Goal: Transaction & Acquisition: Download file/media

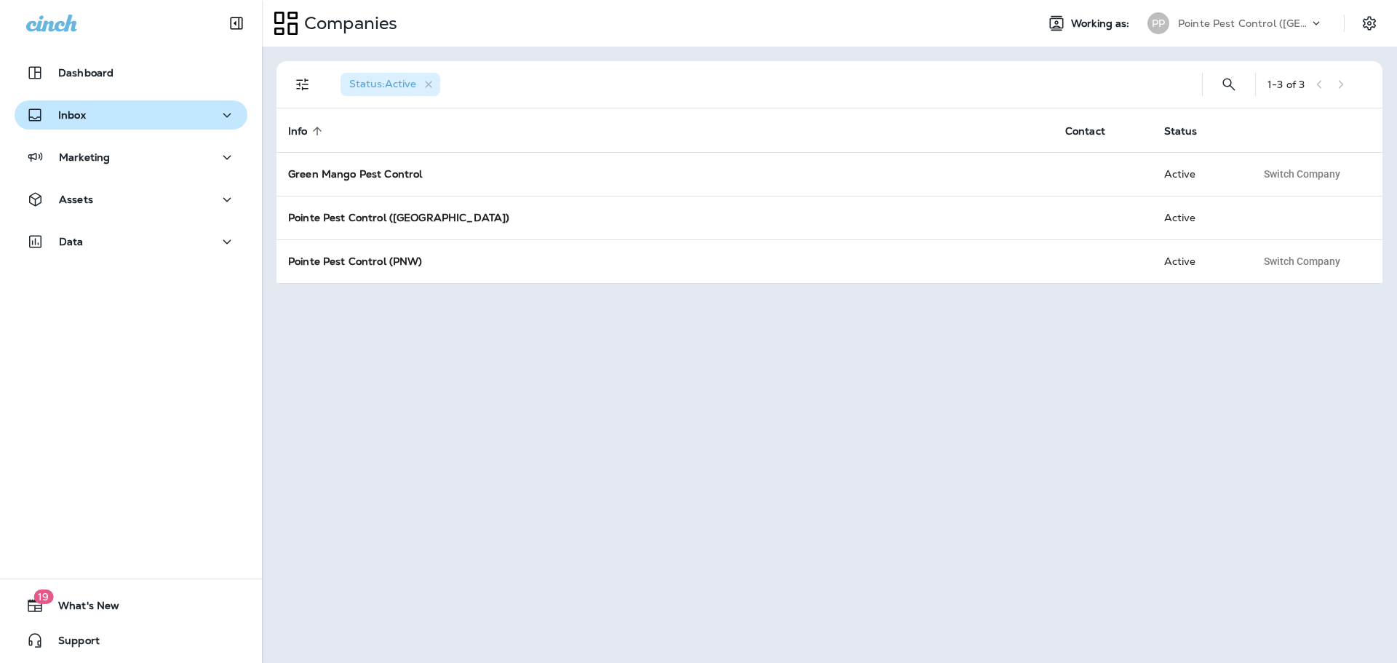
click at [136, 115] on div "Inbox" at bounding box center [131, 115] width 210 height 18
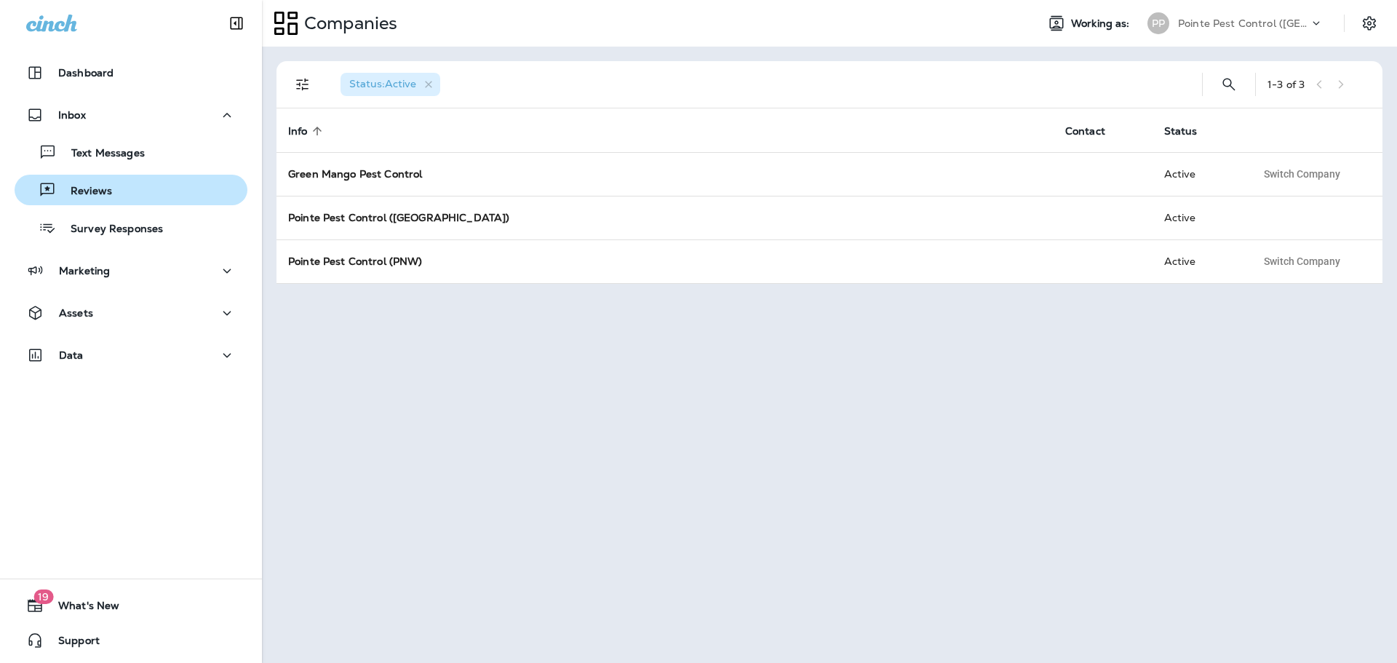
click at [101, 188] on p "Reviews" at bounding box center [84, 192] width 56 height 14
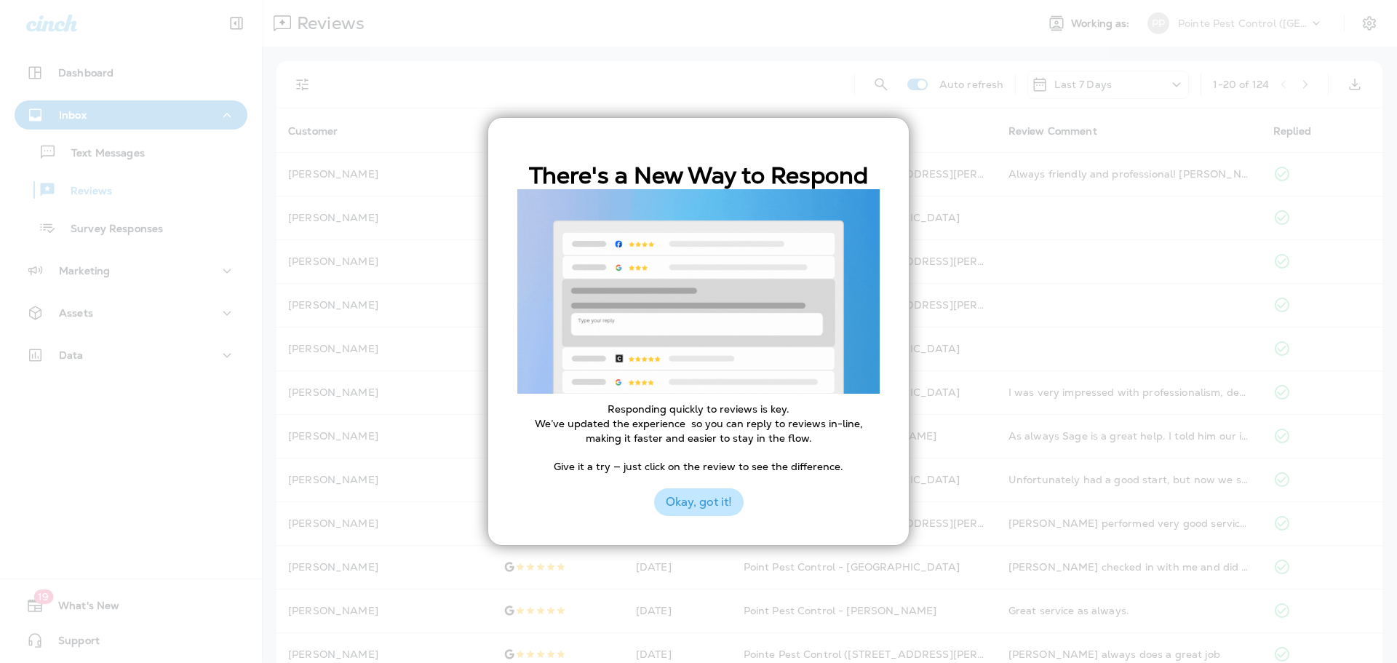
click at [706, 492] on button "Okay, got it!" at bounding box center [698, 502] width 89 height 28
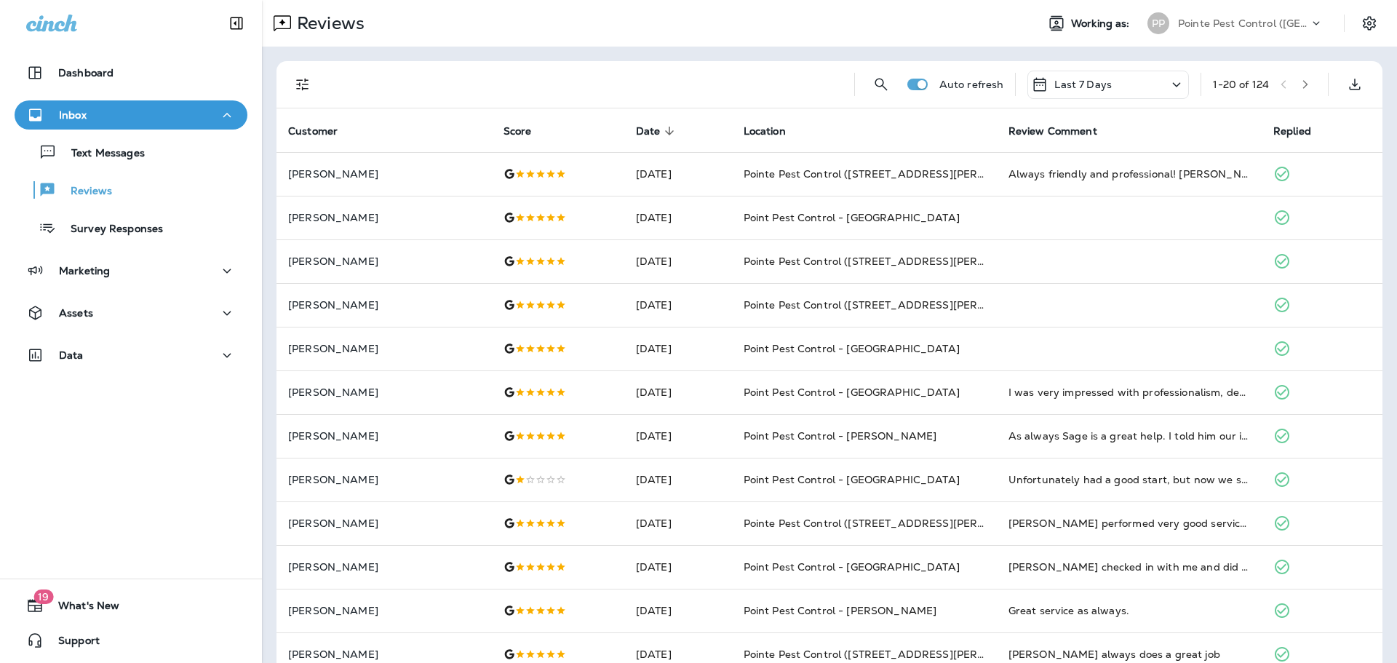
click at [1168, 87] on icon at bounding box center [1176, 85] width 17 height 18
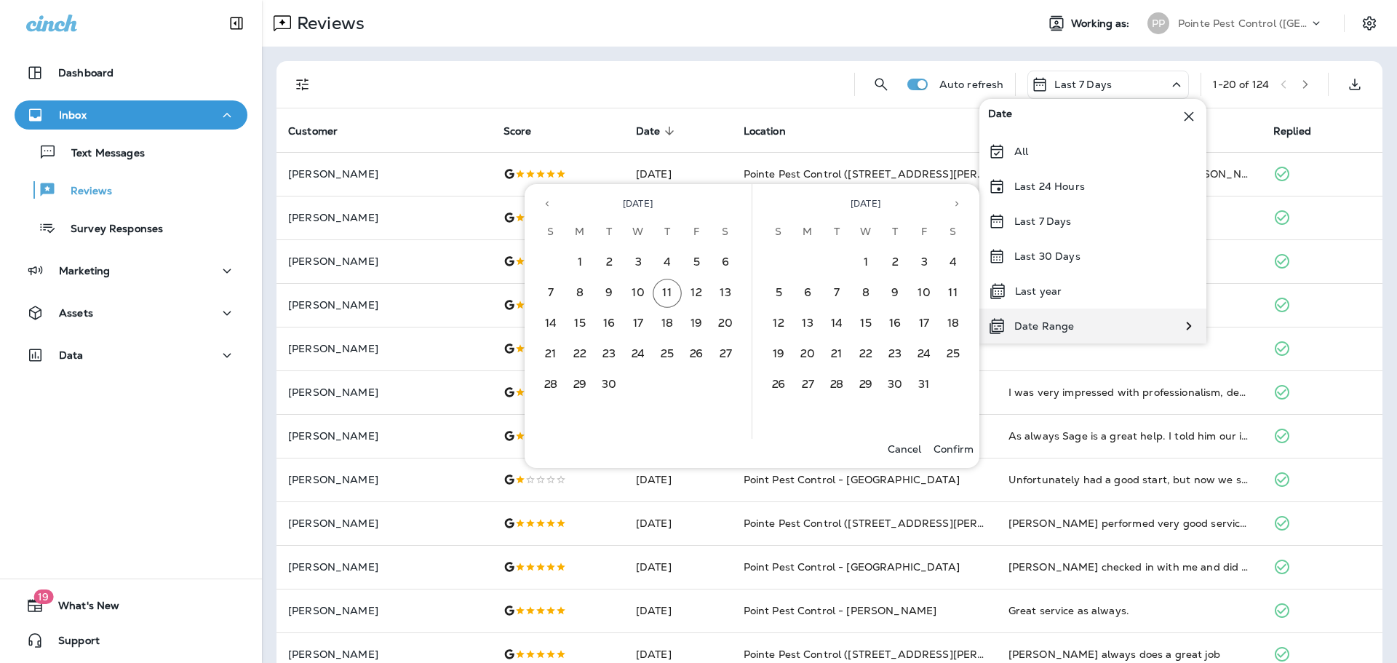
click at [1038, 330] on p "Date Range" at bounding box center [1044, 326] width 60 height 12
click at [581, 265] on button "1" at bounding box center [579, 262] width 29 height 29
click at [666, 294] on button "11" at bounding box center [667, 293] width 29 height 29
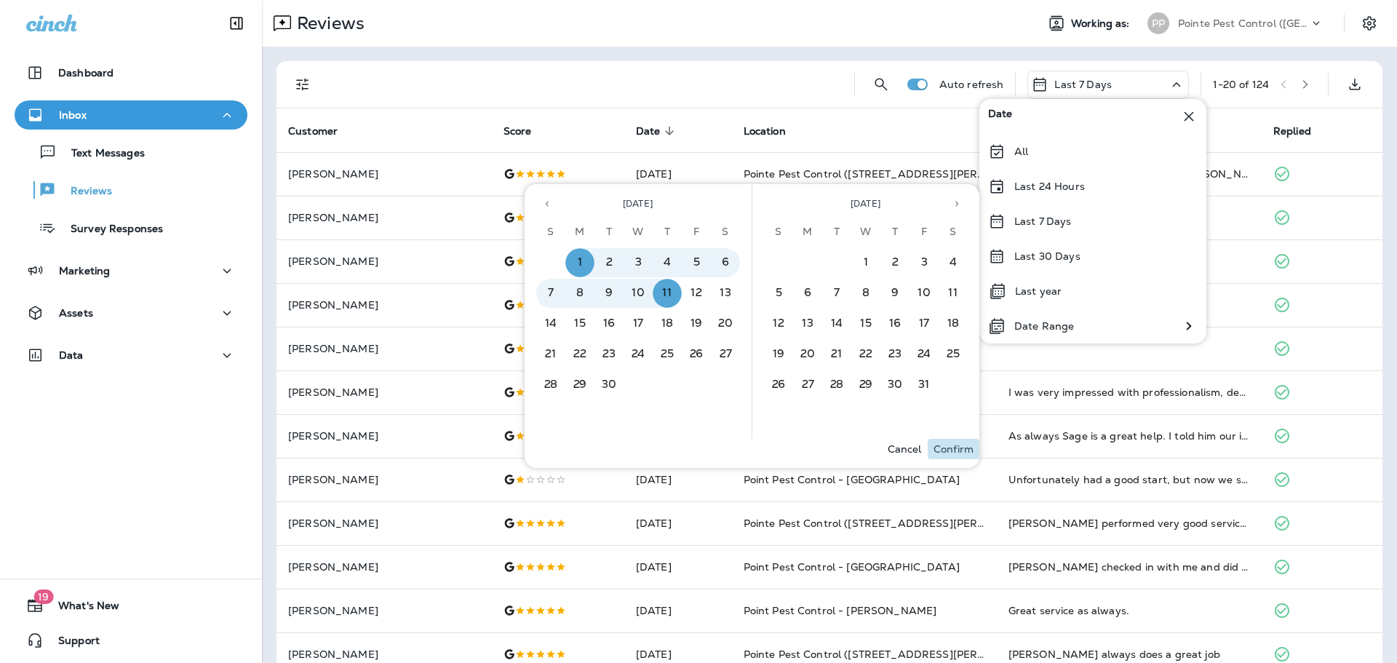
click at [953, 449] on p "Confirm" at bounding box center [953, 449] width 40 height 12
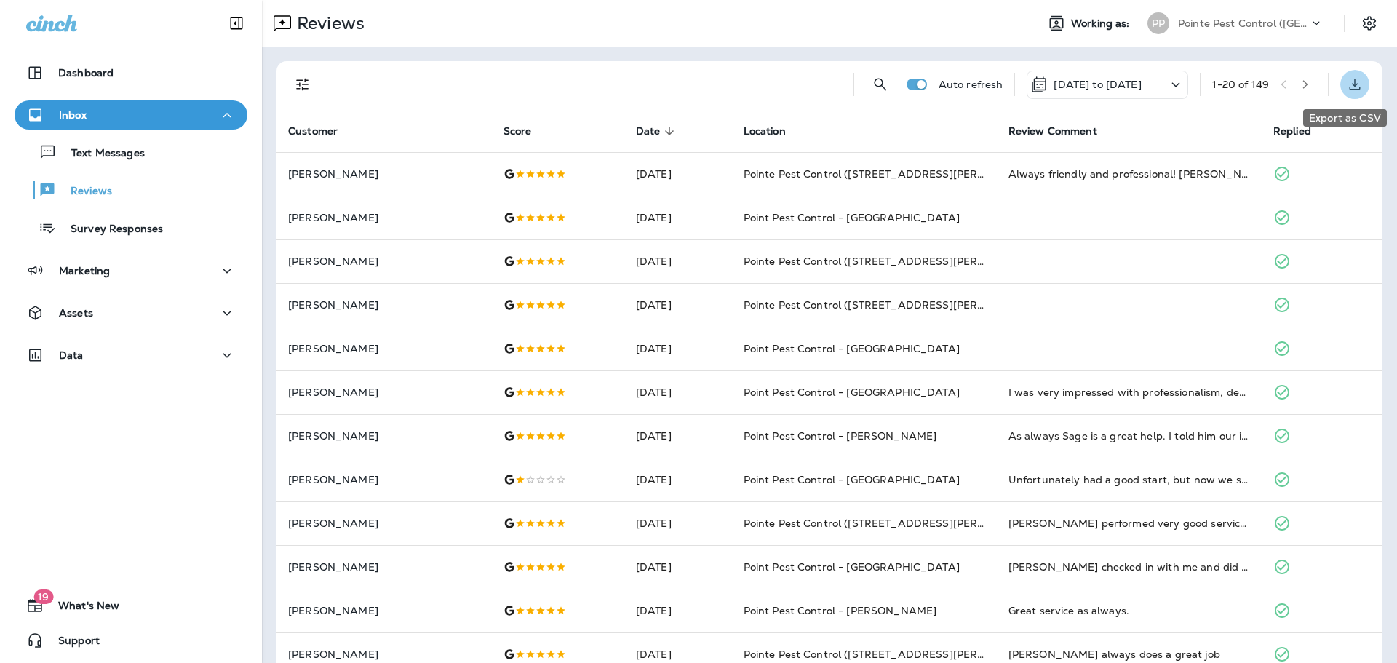
click at [1350, 86] on icon "Export as CSV" at bounding box center [1355, 84] width 11 height 11
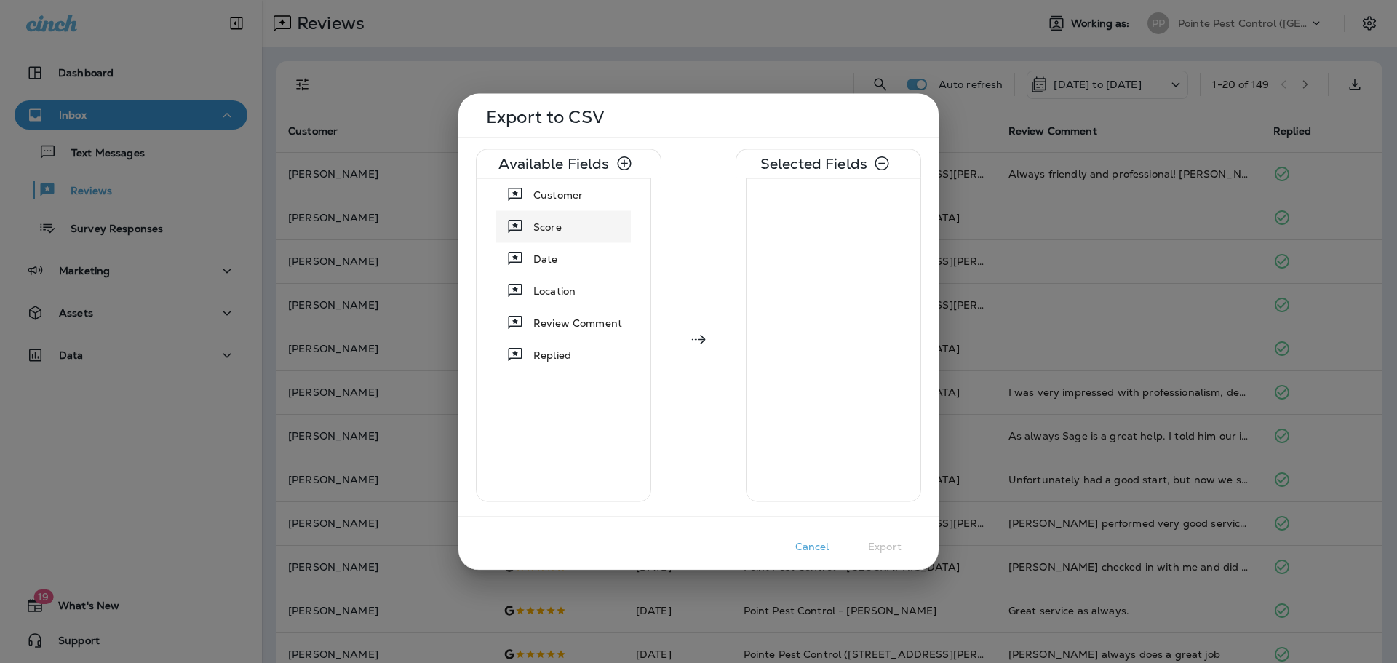
click at [537, 199] on span "Customer" at bounding box center [557, 194] width 49 height 15
click at [538, 199] on span "Score" at bounding box center [547, 194] width 28 height 15
click at [538, 199] on span "Date" at bounding box center [545, 194] width 25 height 15
click at [538, 199] on span "Location" at bounding box center [554, 194] width 42 height 15
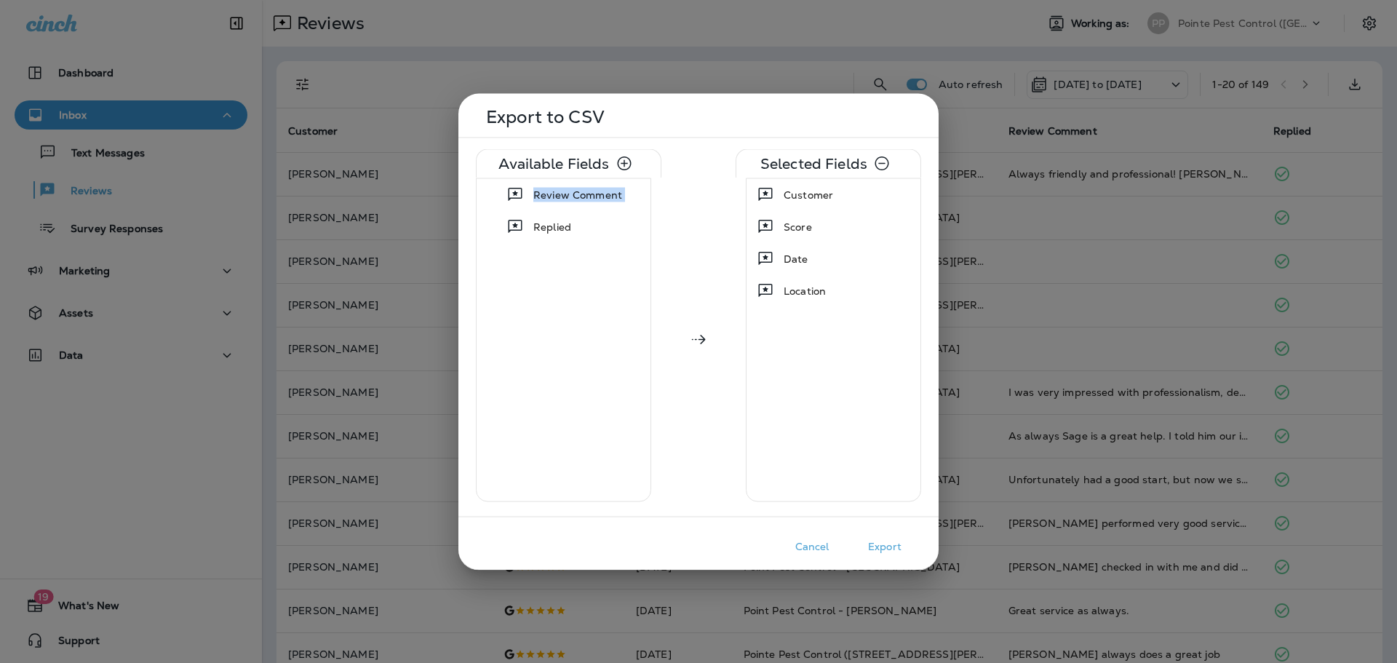
click at [538, 199] on span "Review Comment" at bounding box center [577, 194] width 89 height 15
click at [899, 549] on button "Export" at bounding box center [884, 546] width 73 height 23
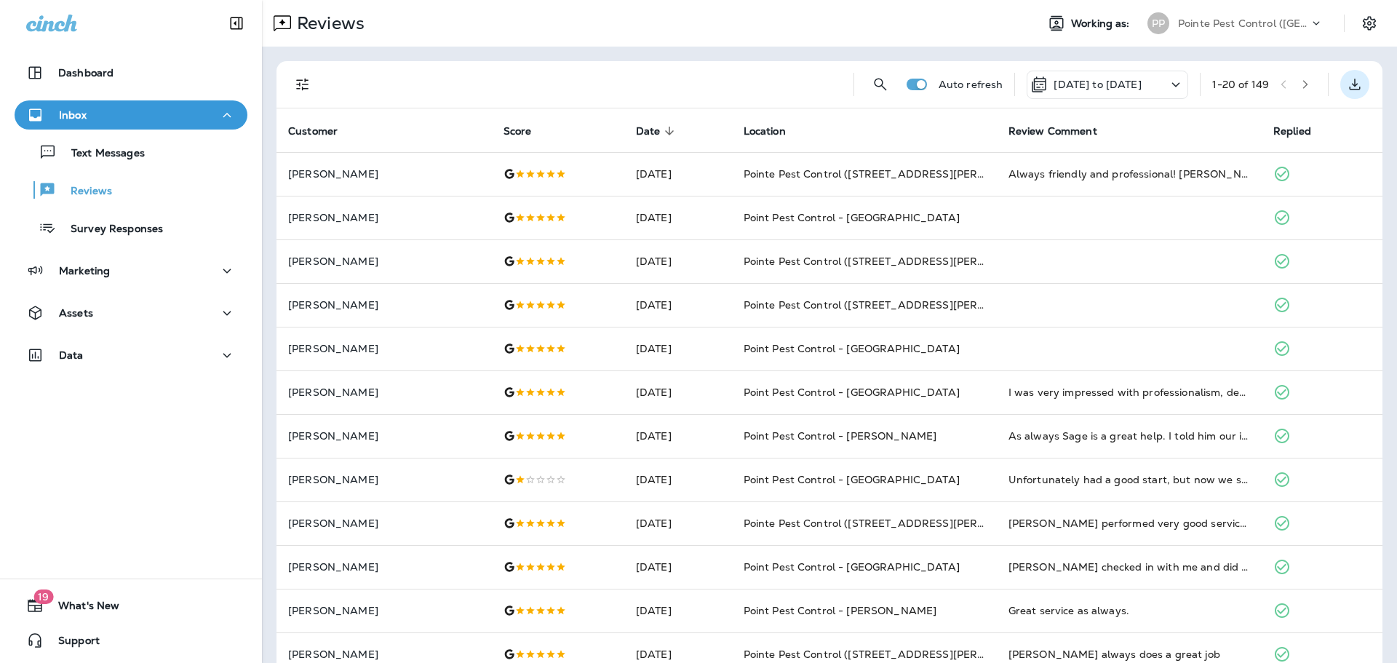
click at [1347, 84] on icon "Export as CSV" at bounding box center [1354, 84] width 17 height 17
